Goal: Transaction & Acquisition: Purchase product/service

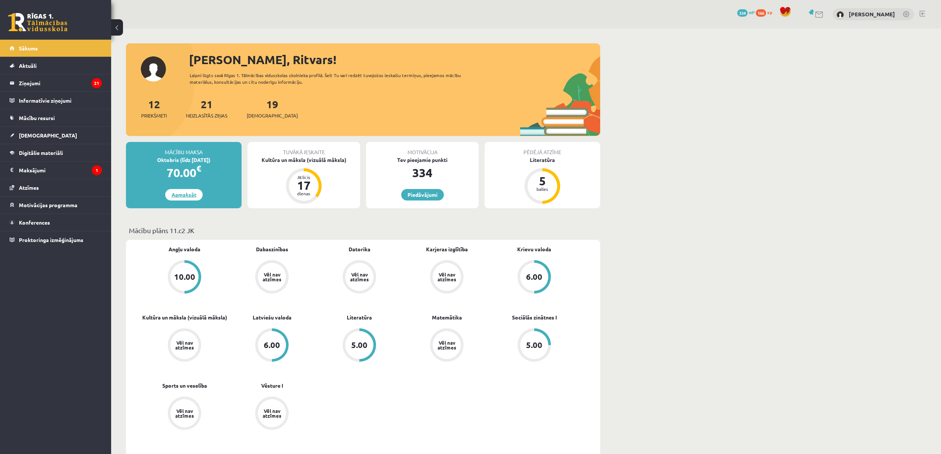
click at [193, 199] on link "Apmaksāt" at bounding box center [183, 194] width 37 height 11
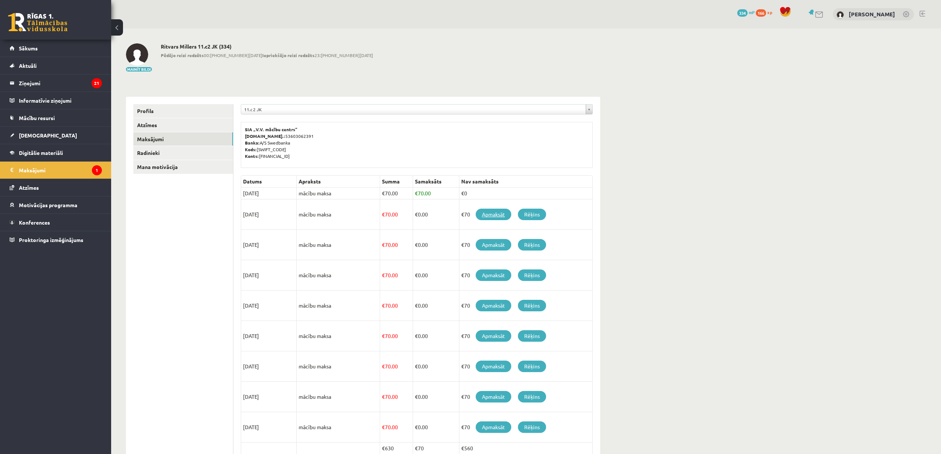
click at [499, 219] on link "Apmaksāt" at bounding box center [494, 214] width 36 height 11
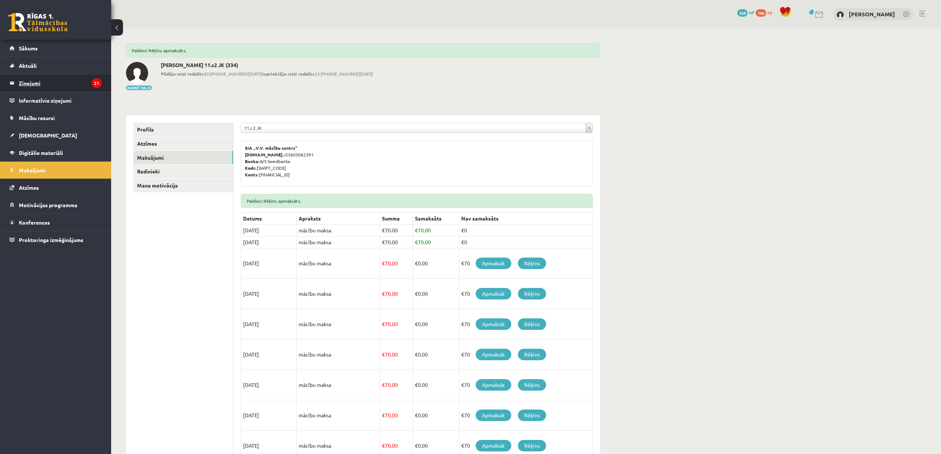
click at [79, 76] on legend "Ziņojumi 21" at bounding box center [60, 82] width 83 height 17
